Goal: Task Accomplishment & Management: Manage account settings

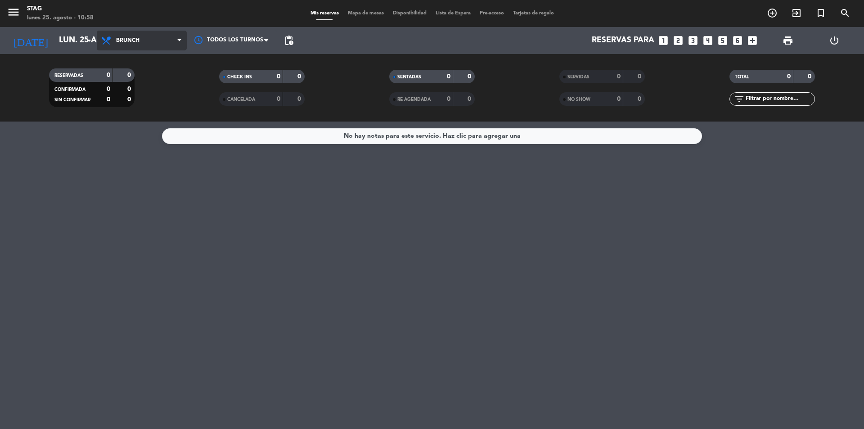
click at [167, 34] on span "Brunch" at bounding box center [142, 41] width 90 height 20
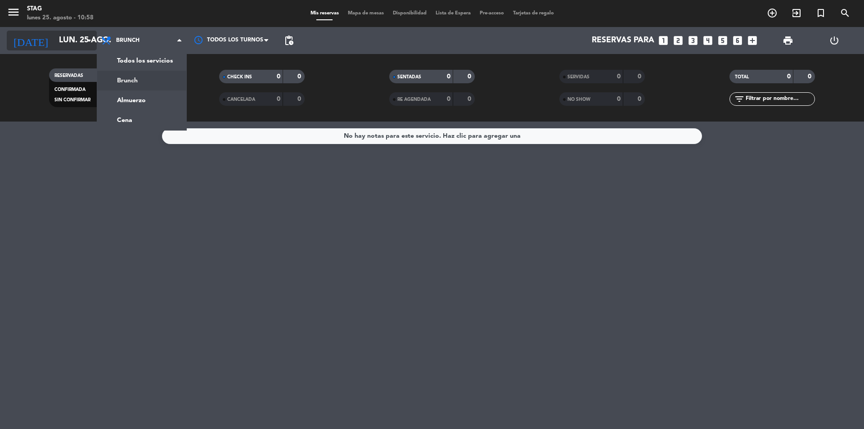
click at [14, 42] on icon "[DATE]" at bounding box center [31, 41] width 48 height 20
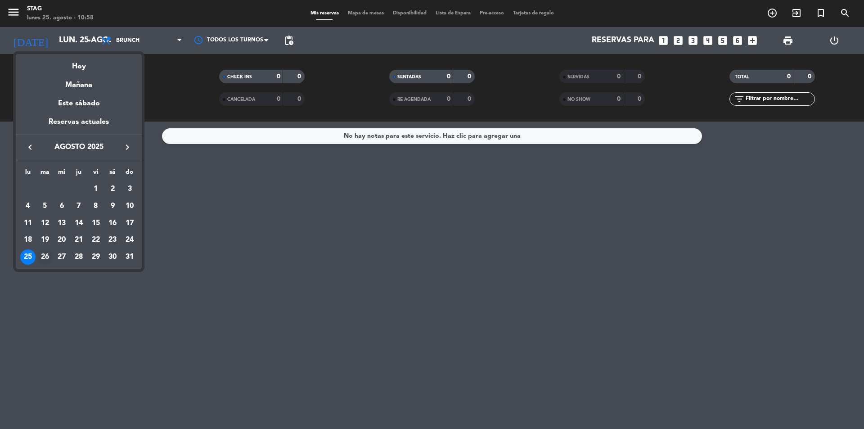
click at [43, 256] on div "26" at bounding box center [44, 256] width 15 height 15
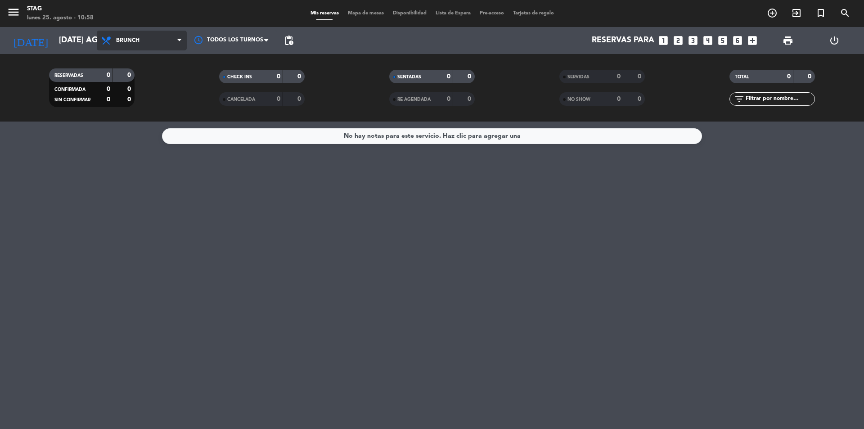
click at [150, 41] on span "Brunch" at bounding box center [142, 41] width 90 height 20
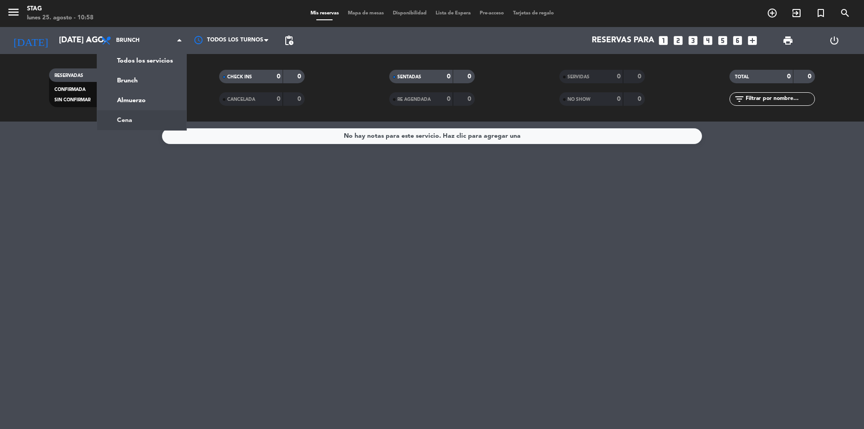
click at [149, 115] on div "menu STAG lunes 25. agosto - 10:58 Mis reservas Mapa de mesas Disponibilidad Li…" at bounding box center [432, 61] width 864 height 122
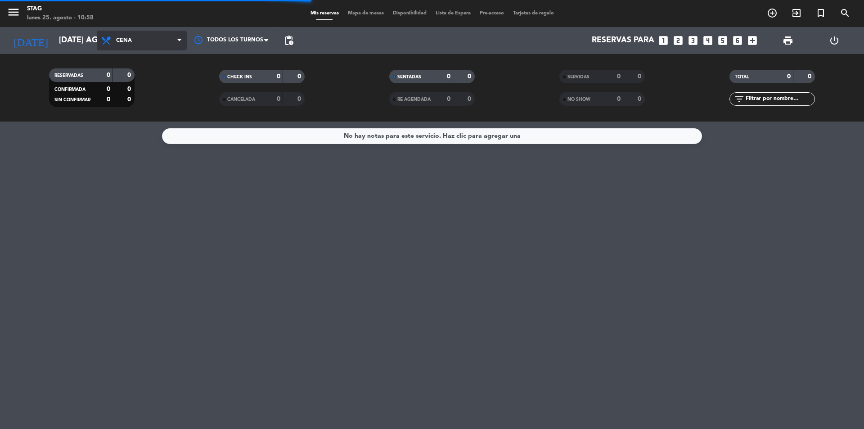
click at [153, 47] on span "Cena" at bounding box center [142, 41] width 90 height 20
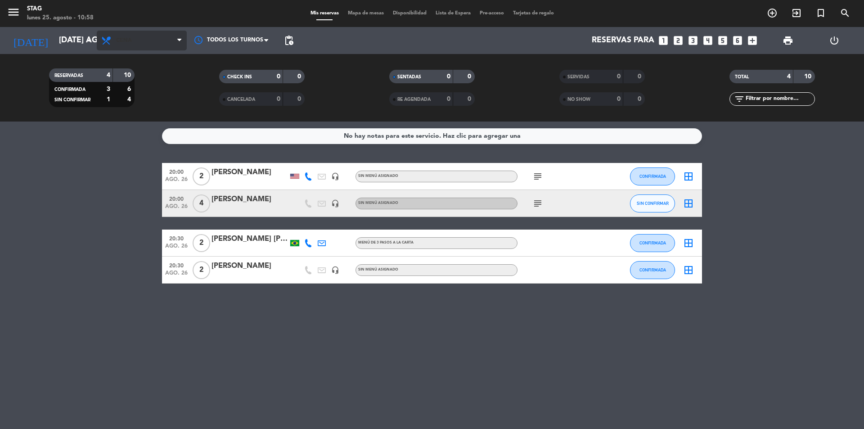
click at [140, 45] on span "Cena" at bounding box center [142, 41] width 90 height 20
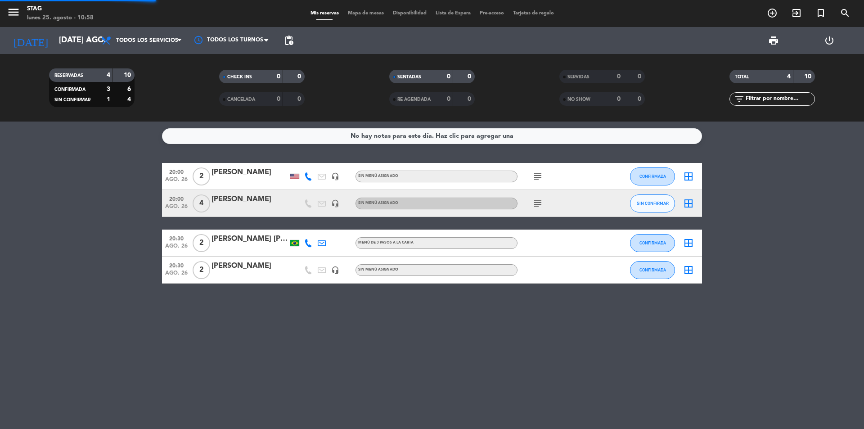
click at [140, 62] on div "menu STAG lunes 25. agosto - 10:58 Mis reservas Mapa de mesas Disponibilidad Li…" at bounding box center [432, 61] width 864 height 122
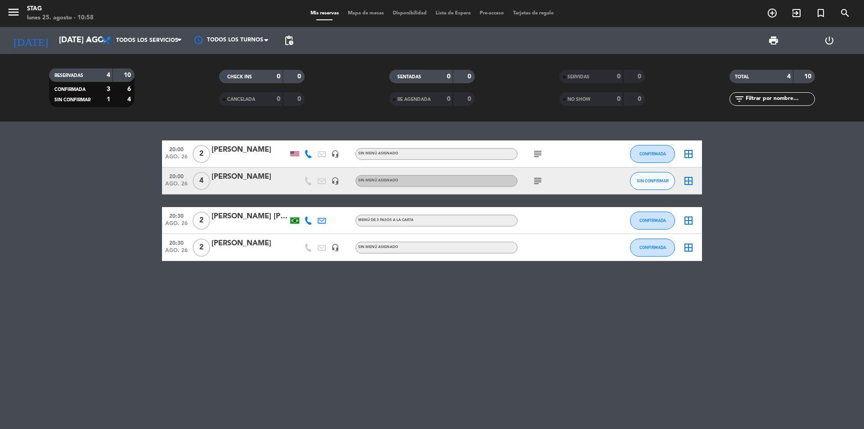
click at [206, 155] on span "2" at bounding box center [202, 154] width 18 height 18
click at [206, 182] on span "4" at bounding box center [202, 181] width 18 height 18
click at [203, 223] on span "2" at bounding box center [202, 221] width 18 height 18
click at [207, 254] on span "2" at bounding box center [202, 248] width 18 height 18
click at [77, 42] on input "[DATE] ago." at bounding box center [106, 41] width 104 height 18
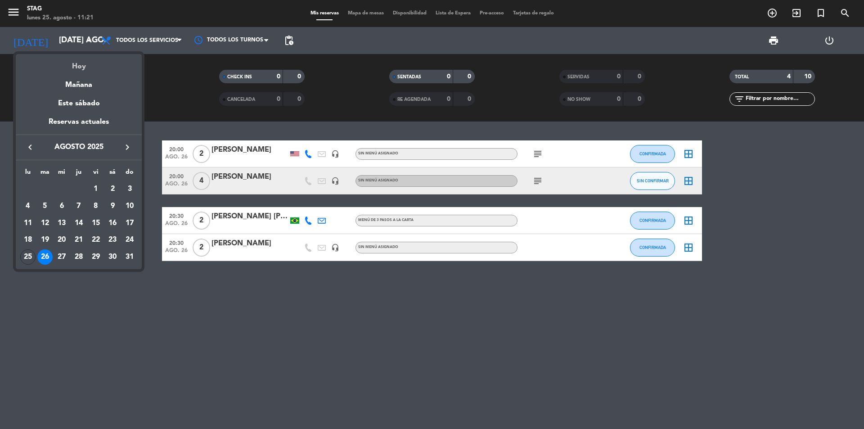
click at [87, 69] on div "Hoy" at bounding box center [79, 63] width 126 height 18
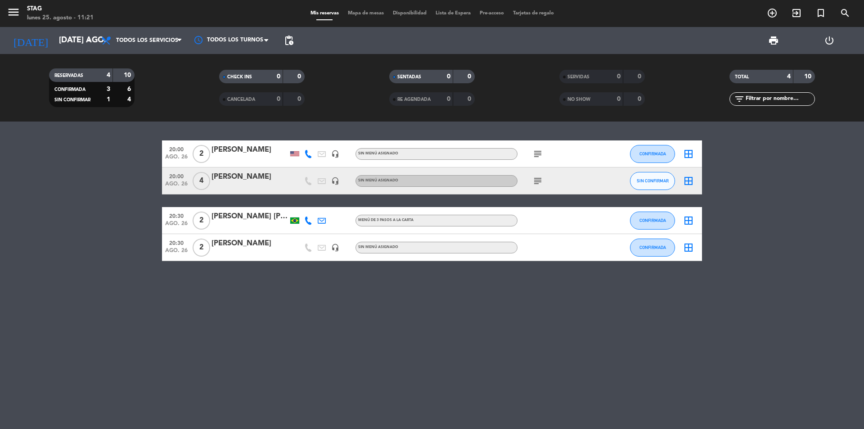
type input "lun. 25 ago."
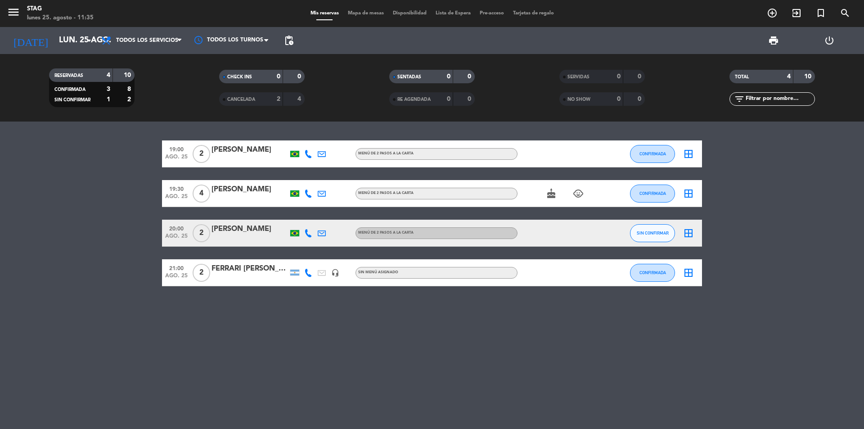
click at [763, 13] on span "add_circle_outline" at bounding box center [772, 12] width 24 height 15
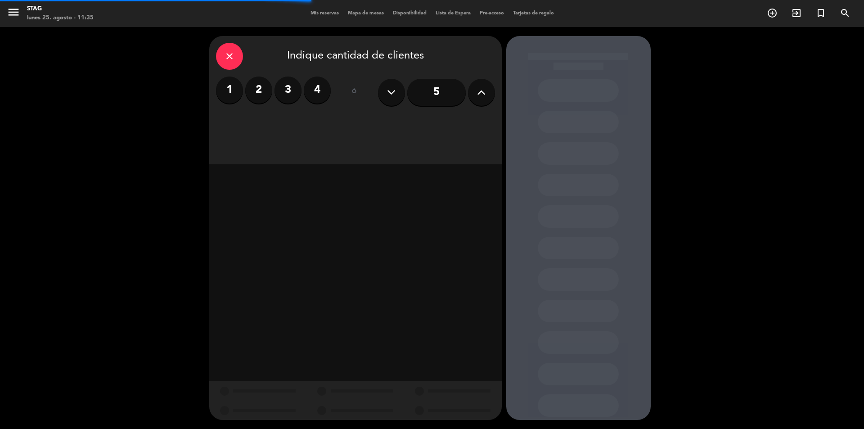
click at [254, 84] on label "2" at bounding box center [258, 90] width 27 height 27
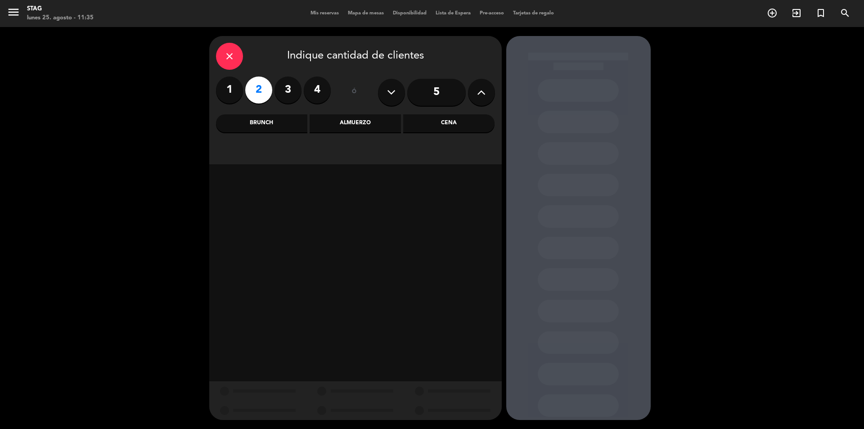
click at [431, 120] on div "Cena" at bounding box center [448, 123] width 91 height 18
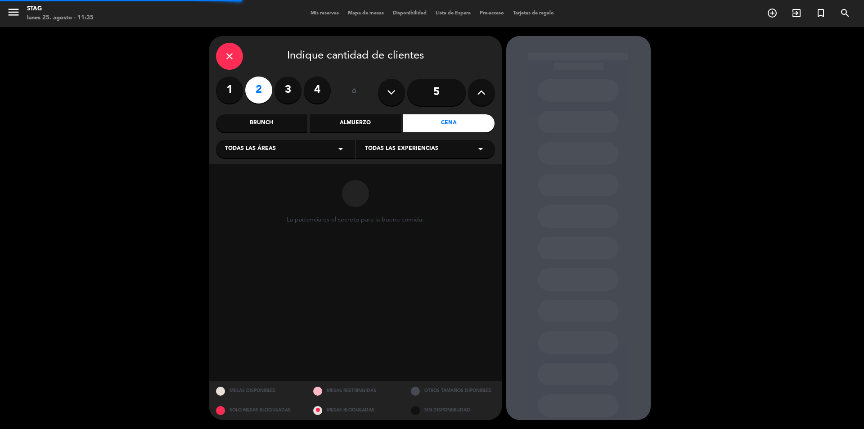
click at [297, 148] on div "Todas las áreas arrow_drop_down" at bounding box center [285, 149] width 139 height 18
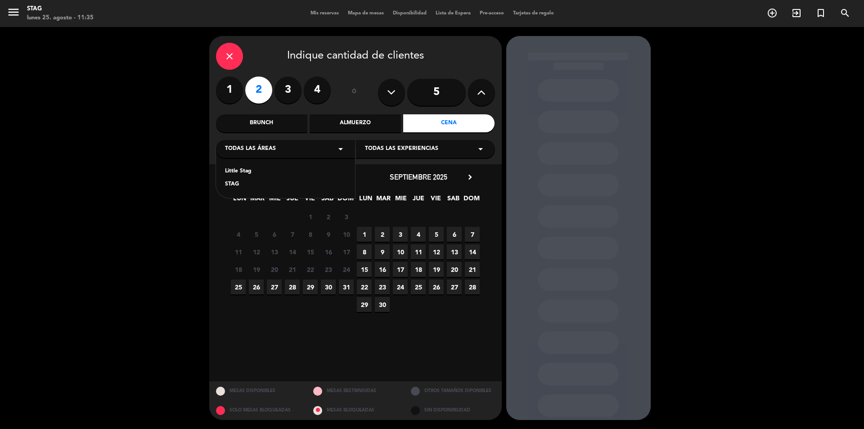
click at [252, 289] on span "26" at bounding box center [256, 287] width 15 height 15
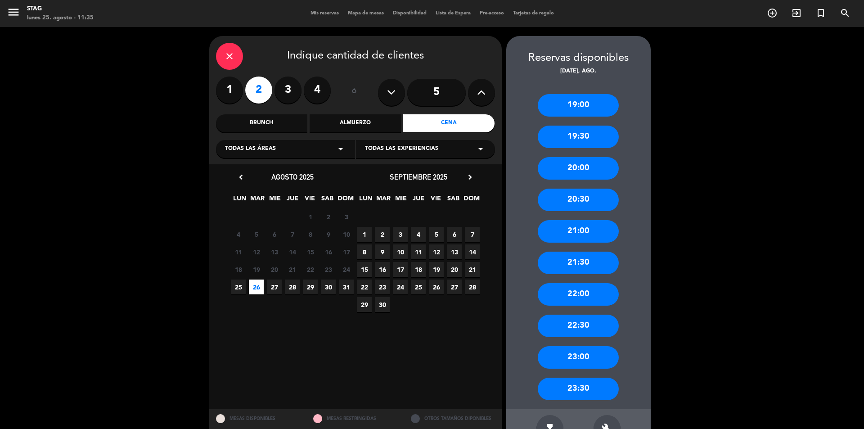
click at [583, 261] on div "21:30" at bounding box center [578, 263] width 81 height 23
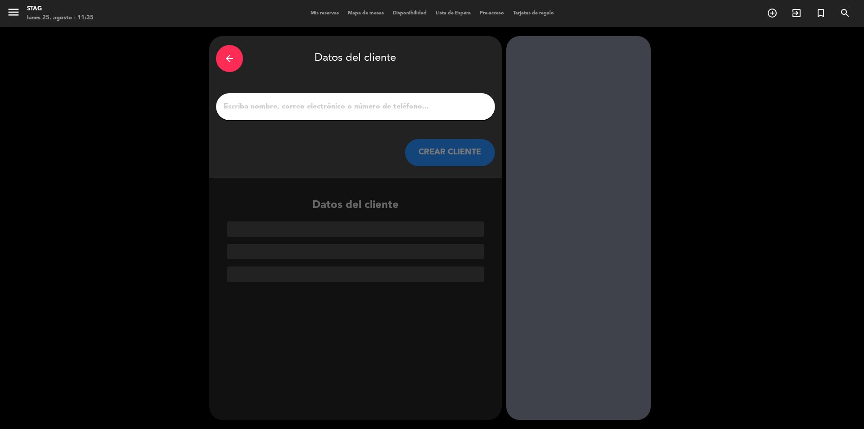
click at [382, 101] on input "1" at bounding box center [356, 106] width 266 height 13
paste input "[PERSON_NAME]"
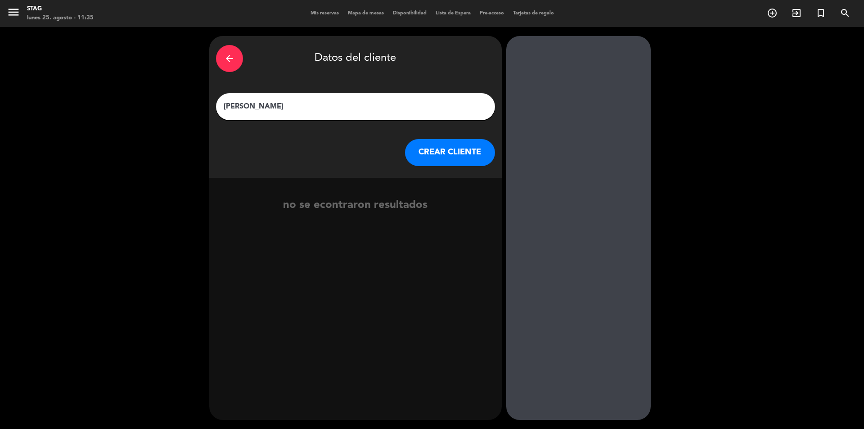
type input "[PERSON_NAME]"
click at [463, 165] on button "CREAR CLIENTE" at bounding box center [450, 152] width 90 height 27
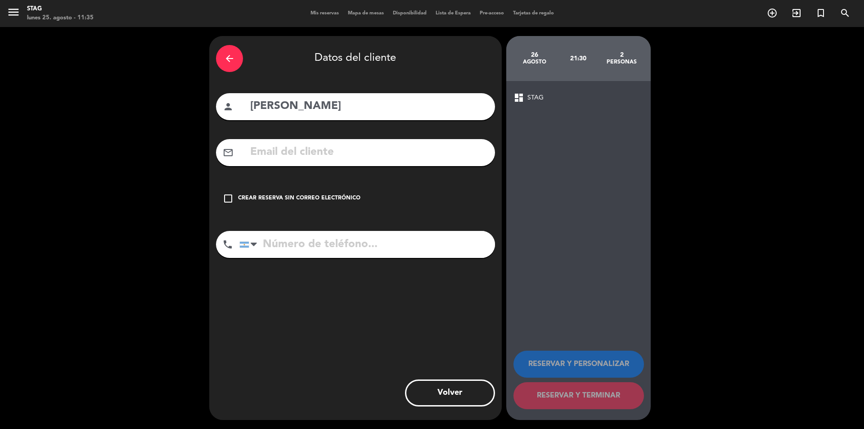
click at [334, 246] on input "tel" at bounding box center [367, 244] width 256 height 27
paste input "[PHONE_NUMBER]"
type input "[PHONE_NUMBER]"
drag, startPoint x: 379, startPoint y: 245, endPoint x: 270, endPoint y: 238, distance: 109.6
click at [215, 245] on div "arrow_back Datos del cliente person [PERSON_NAME] mail_outline check_box_outlin…" at bounding box center [355, 228] width 293 height 384
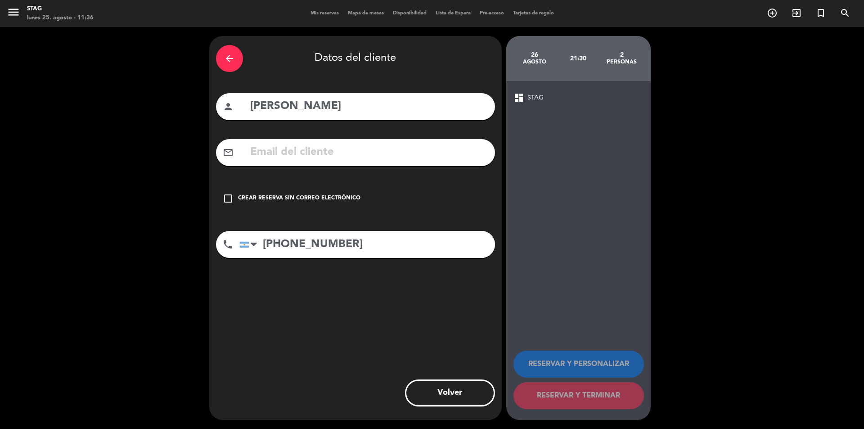
click at [304, 195] on div "Crear reserva sin correo electrónico" at bounding box center [299, 198] width 122 height 9
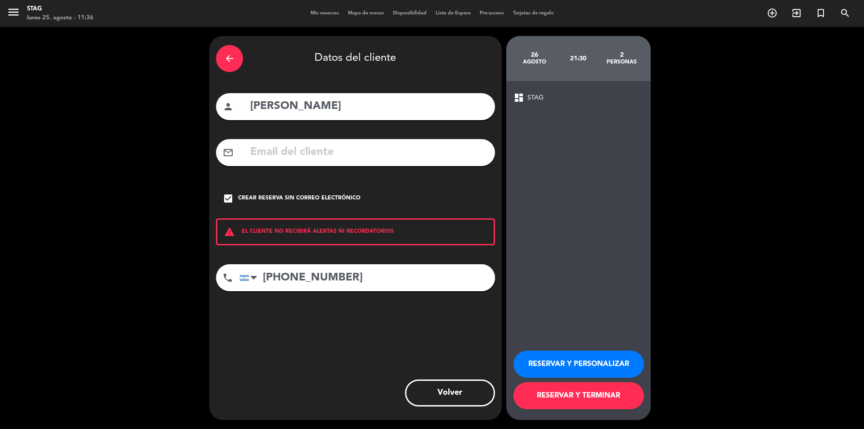
click at [609, 370] on button "RESERVAR Y PERSONALIZAR" at bounding box center [579, 364] width 131 height 27
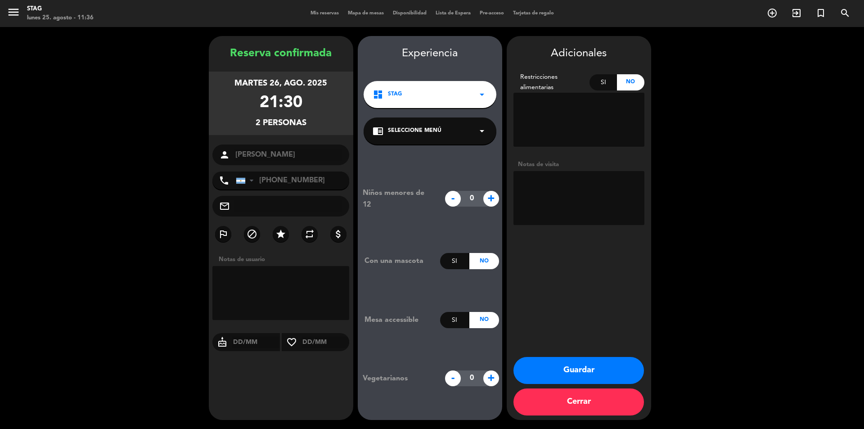
click at [578, 182] on textarea at bounding box center [579, 198] width 131 height 54
paste textarea "El motivo [PERSON_NAME] de cumpleaños de mi pareja"
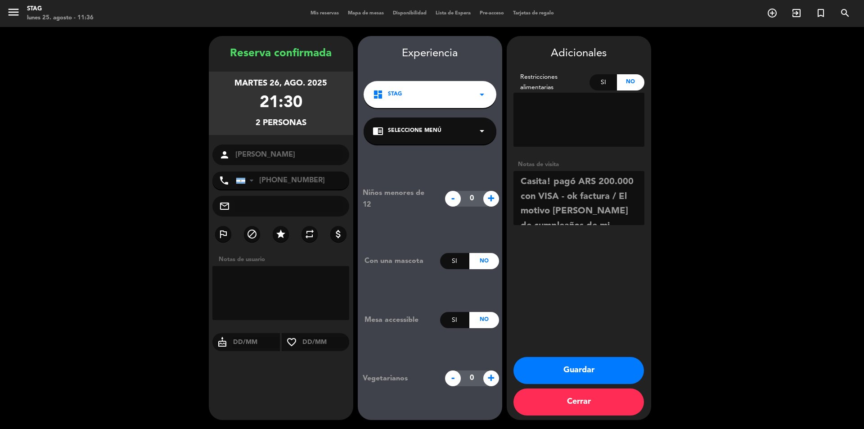
scroll to position [21, 0]
type textarea "Casita! pagó ARS 200.000 con VISA - ok factura / El motivo [PERSON_NAME] de cum…"
click at [618, 370] on button "Guardar" at bounding box center [579, 370] width 131 height 27
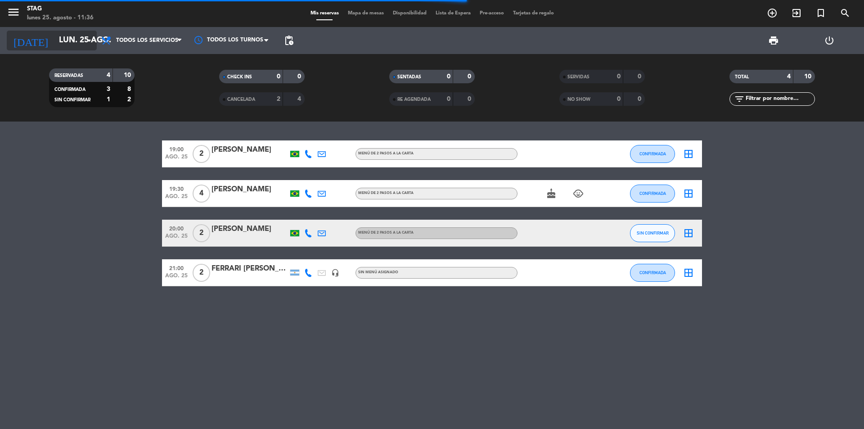
click at [82, 39] on input "lun. 25 ago." at bounding box center [106, 41] width 104 height 18
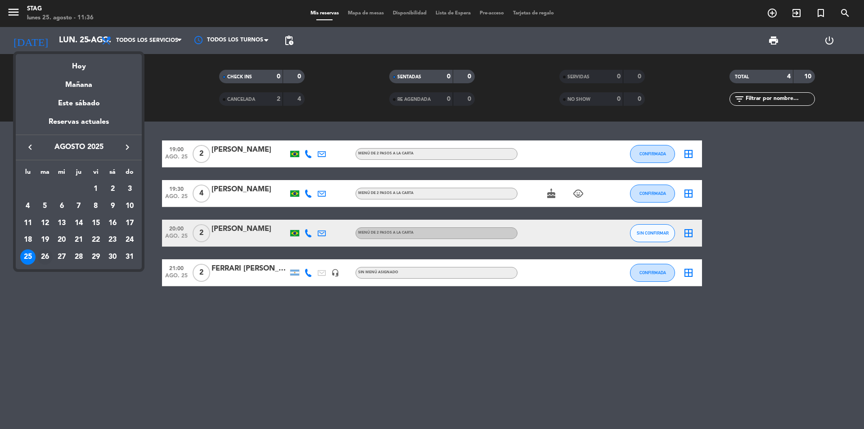
click at [48, 253] on div "26" at bounding box center [44, 256] width 15 height 15
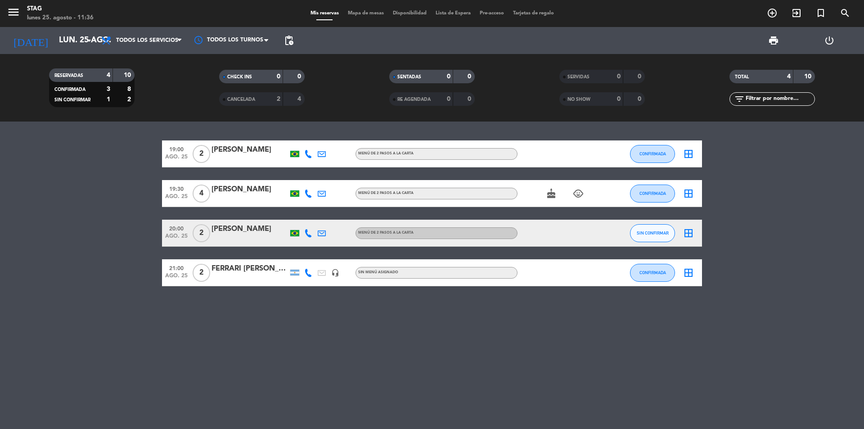
type input "[DATE] ago."
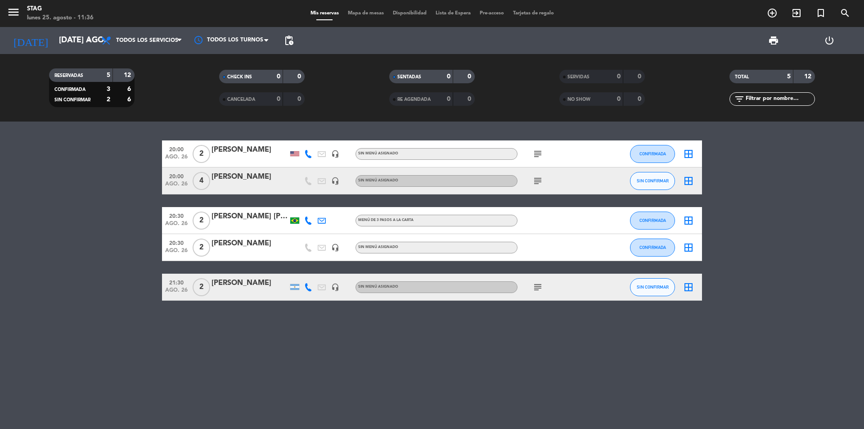
click at [240, 284] on div "[PERSON_NAME]" at bounding box center [250, 283] width 77 height 12
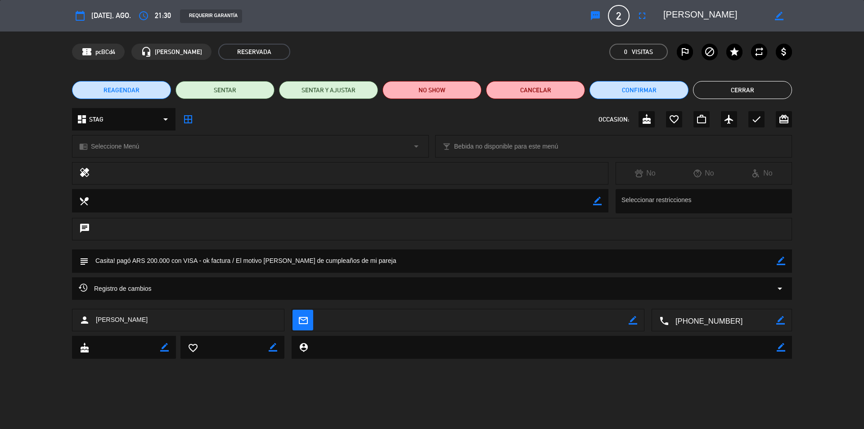
click at [121, 113] on div "dashboard STAG arrow_drop_down" at bounding box center [124, 119] width 104 height 23
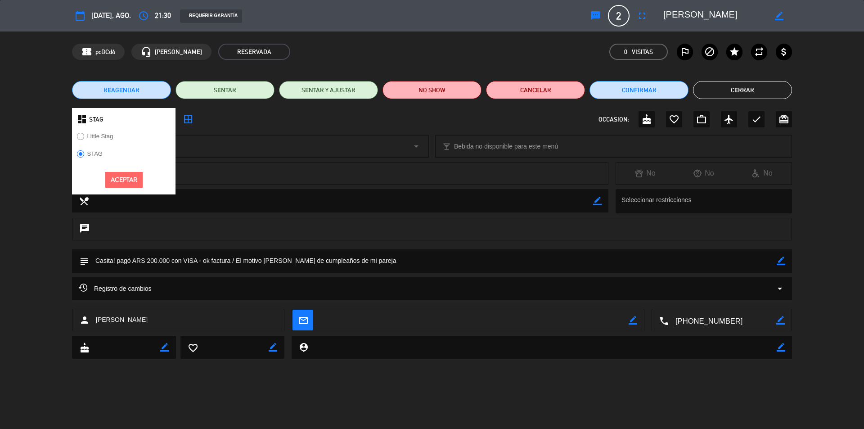
click at [115, 138] on label "Little Stag" at bounding box center [95, 138] width 46 height 14
drag, startPoint x: 125, startPoint y: 189, endPoint x: 131, endPoint y: 188, distance: 5.5
click at [126, 189] on div "Aceptar" at bounding box center [124, 179] width 104 height 29
drag, startPoint x: 131, startPoint y: 184, endPoint x: 171, endPoint y: 175, distance: 41.9
click at [131, 183] on button "Aceptar" at bounding box center [123, 180] width 37 height 16
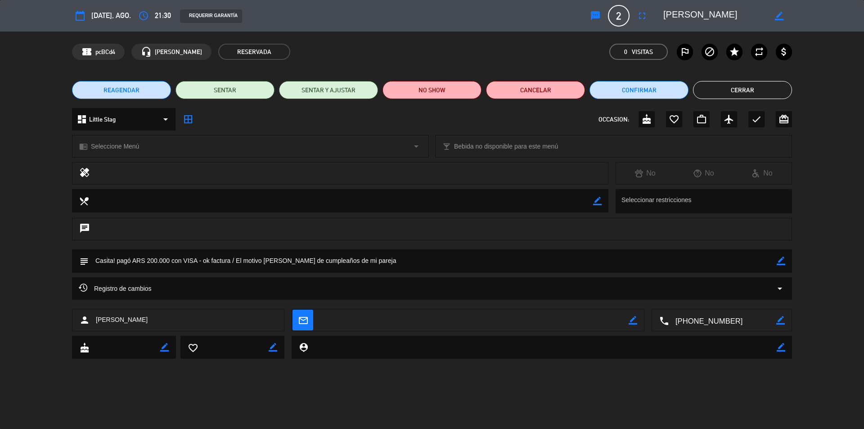
click at [778, 92] on button "Cerrar" at bounding box center [742, 90] width 99 height 18
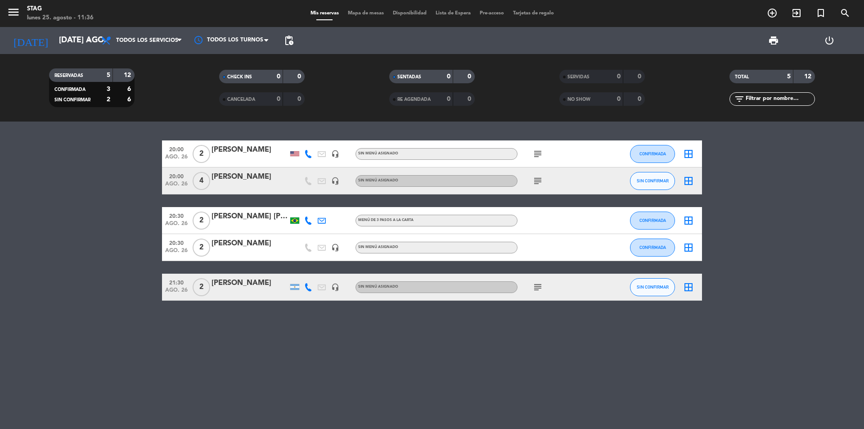
click at [193, 287] on span "2" at bounding box center [202, 287] width 18 height 18
click at [644, 293] on button "SIN CONFIRMAR" at bounding box center [652, 287] width 45 height 18
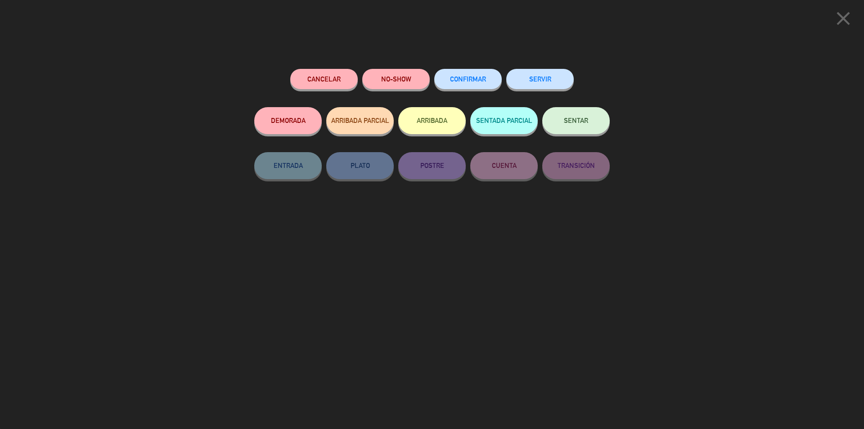
click at [473, 83] on button "CONFIRMAR" at bounding box center [468, 79] width 68 height 20
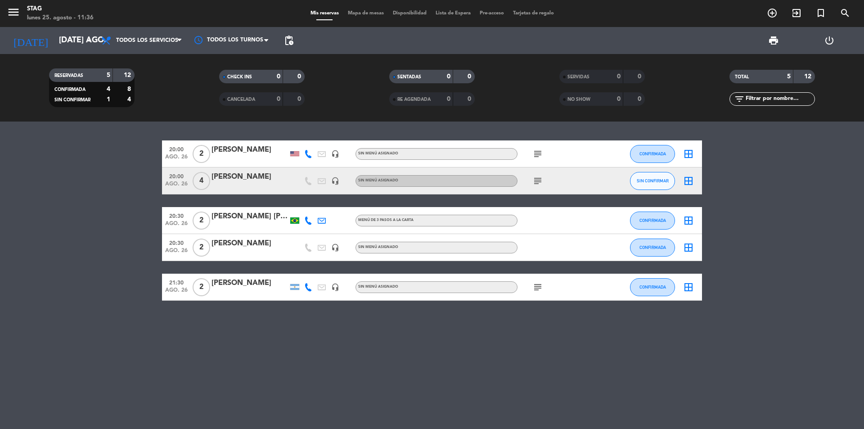
click at [188, 291] on div "21:30 ago. 26" at bounding box center [176, 287] width 29 height 27
click at [230, 289] on div "[PERSON_NAME]" at bounding box center [250, 286] width 77 height 19
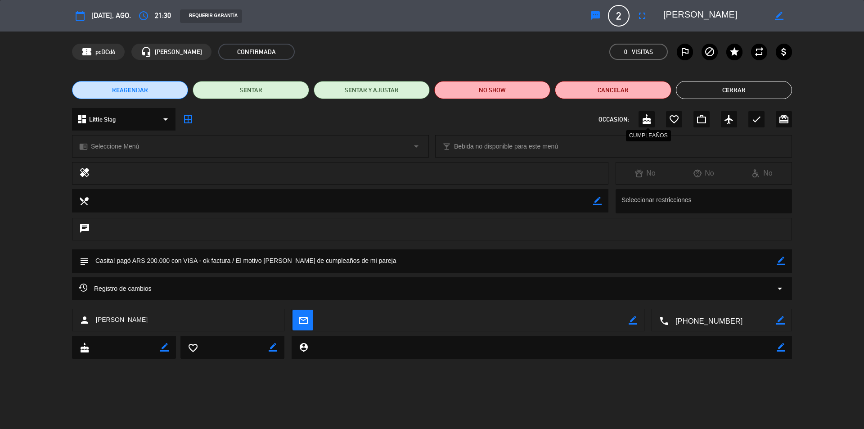
click at [646, 120] on icon "cake" at bounding box center [646, 119] width 11 height 11
click at [711, 92] on button "Cerrar" at bounding box center [734, 90] width 116 height 18
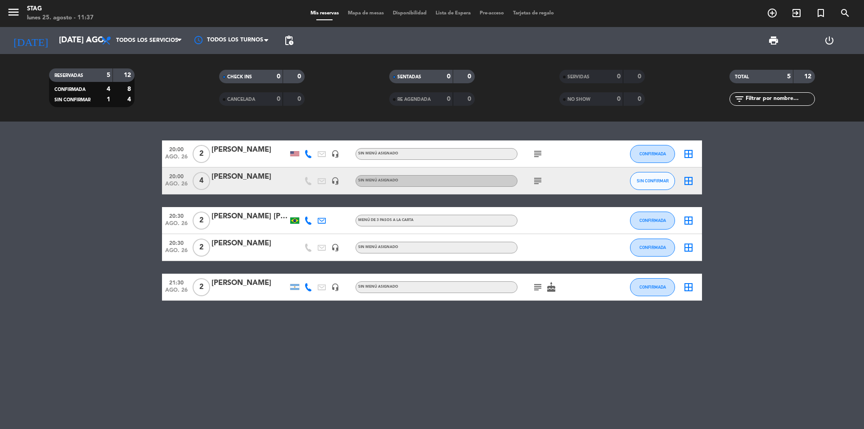
click at [535, 289] on icon "subject" at bounding box center [537, 287] width 11 height 11
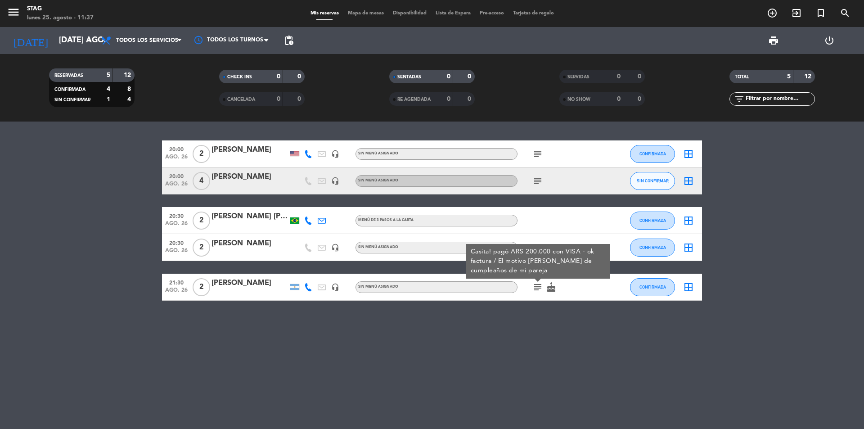
click at [209, 285] on span "2" at bounding box center [202, 287] width 18 height 18
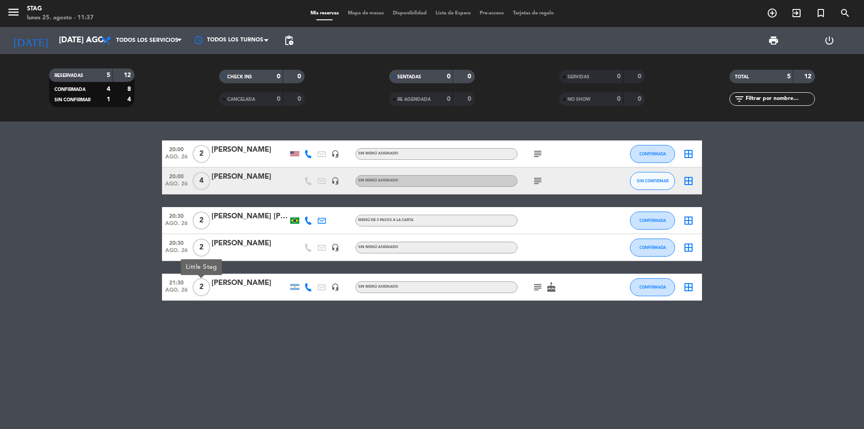
click at [363, 316] on div "20:00 ago. 26 2 [PERSON_NAME] headset_mic Sin menú asignado subject CONFIRMADA …" at bounding box center [432, 275] width 864 height 307
